Goal: Information Seeking & Learning: Learn about a topic

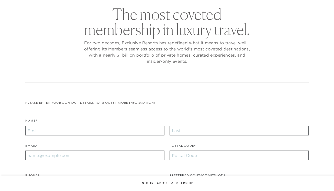
scroll to position [45, 0]
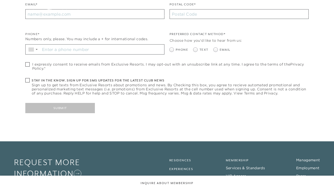
checkbox input "false"
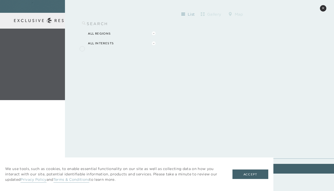
scroll to position [103, 0]
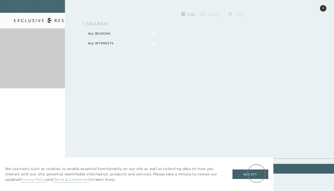
click at [257, 173] on button "Accept" at bounding box center [251, 175] width 36 height 10
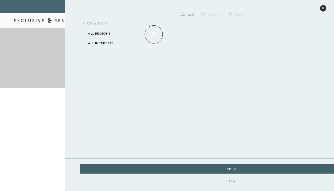
click at [154, 34] on button "All Regions" at bounding box center [122, 34] width 72 height 10
click at [154, 38] on button "All Interests" at bounding box center [122, 43] width 72 height 10
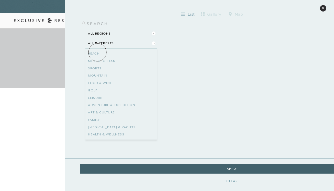
click at [98, 52] on link "Beach" at bounding box center [121, 53] width 67 height 7
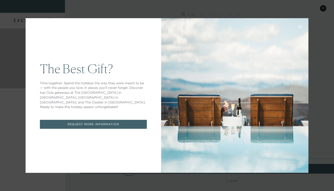
click at [301, 30] on button at bounding box center [301, 26] width 12 height 12
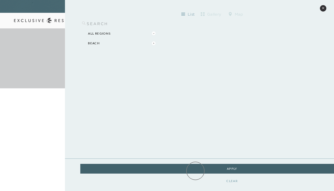
click at [196, 171] on div "Apply" at bounding box center [232, 169] width 304 height 10
click at [214, 168] on div "Apply" at bounding box center [232, 169] width 304 height 10
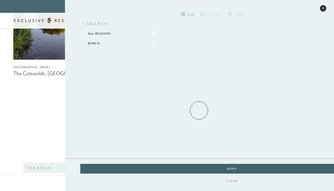
scroll to position [376, 0]
click at [221, 168] on button "Apply" at bounding box center [232, 169] width 23 height 10
click at [321, 13] on div "list gallery map All Regions Beach" at bounding box center [199, 44] width 269 height 89
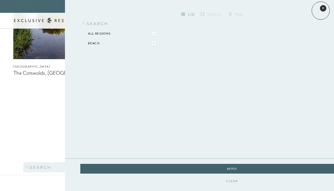
click at [322, 9] on button "Close quickview" at bounding box center [323, 8] width 6 height 6
click at [324, 8] on icon at bounding box center [323, 8] width 3 height 3
